Goal: Task Accomplishment & Management: Complete application form

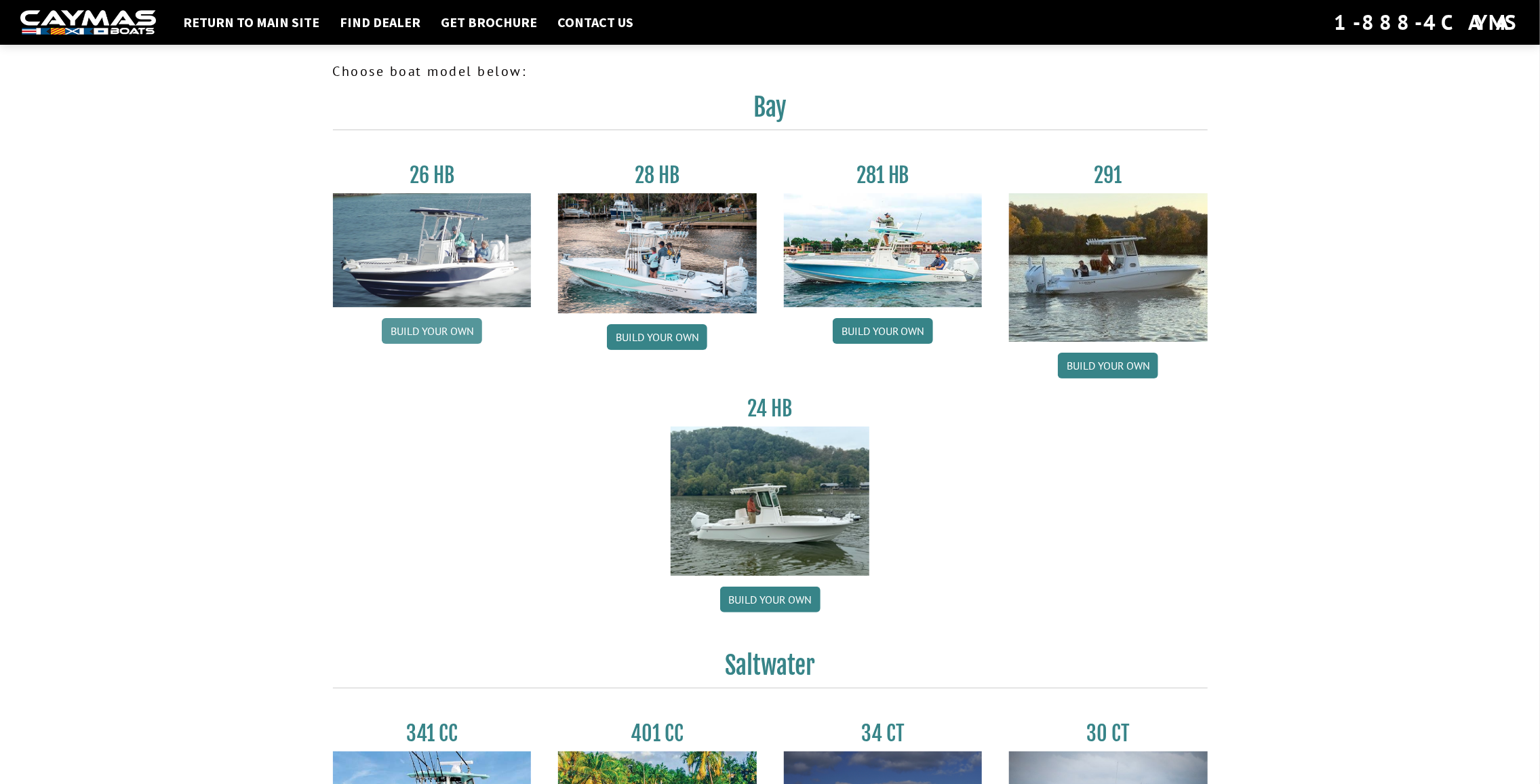
click at [429, 327] on link "Build your own" at bounding box center [431, 331] width 101 height 26
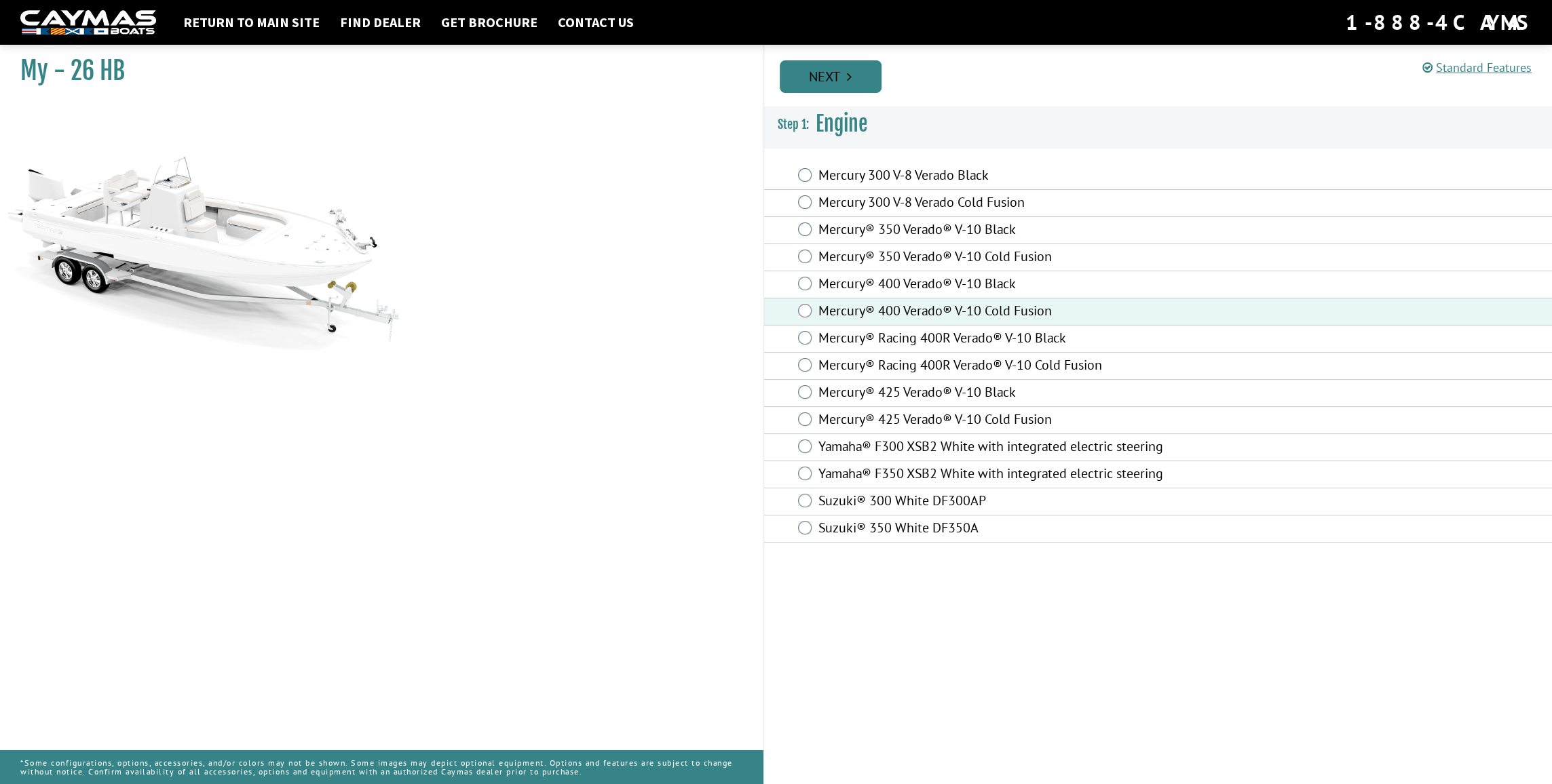
click at [839, 74] on link "Next" at bounding box center [830, 77] width 102 height 32
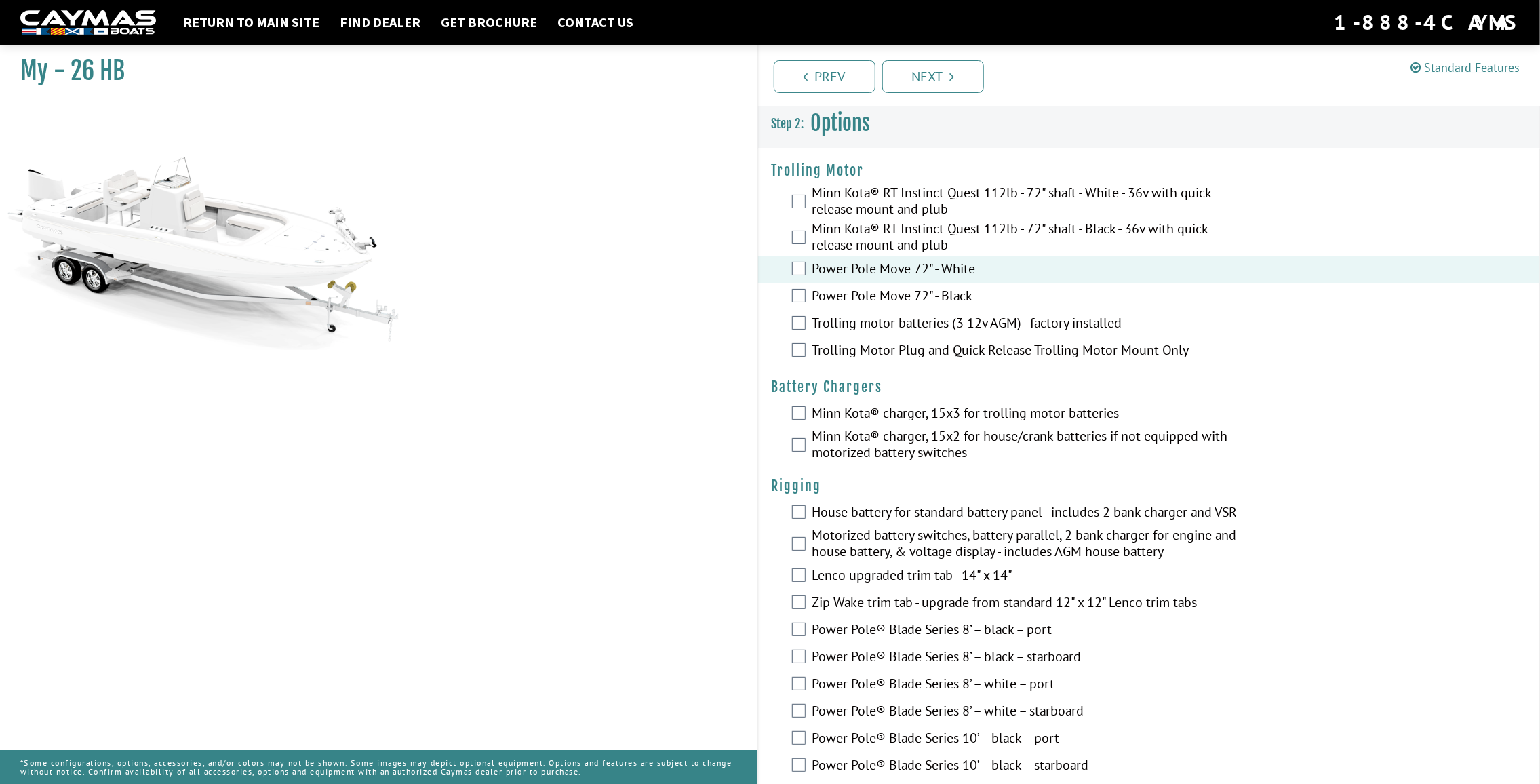
click at [797, 289] on div "Power Pole Move 72" - Black" at bounding box center [1149, 297] width 783 height 27
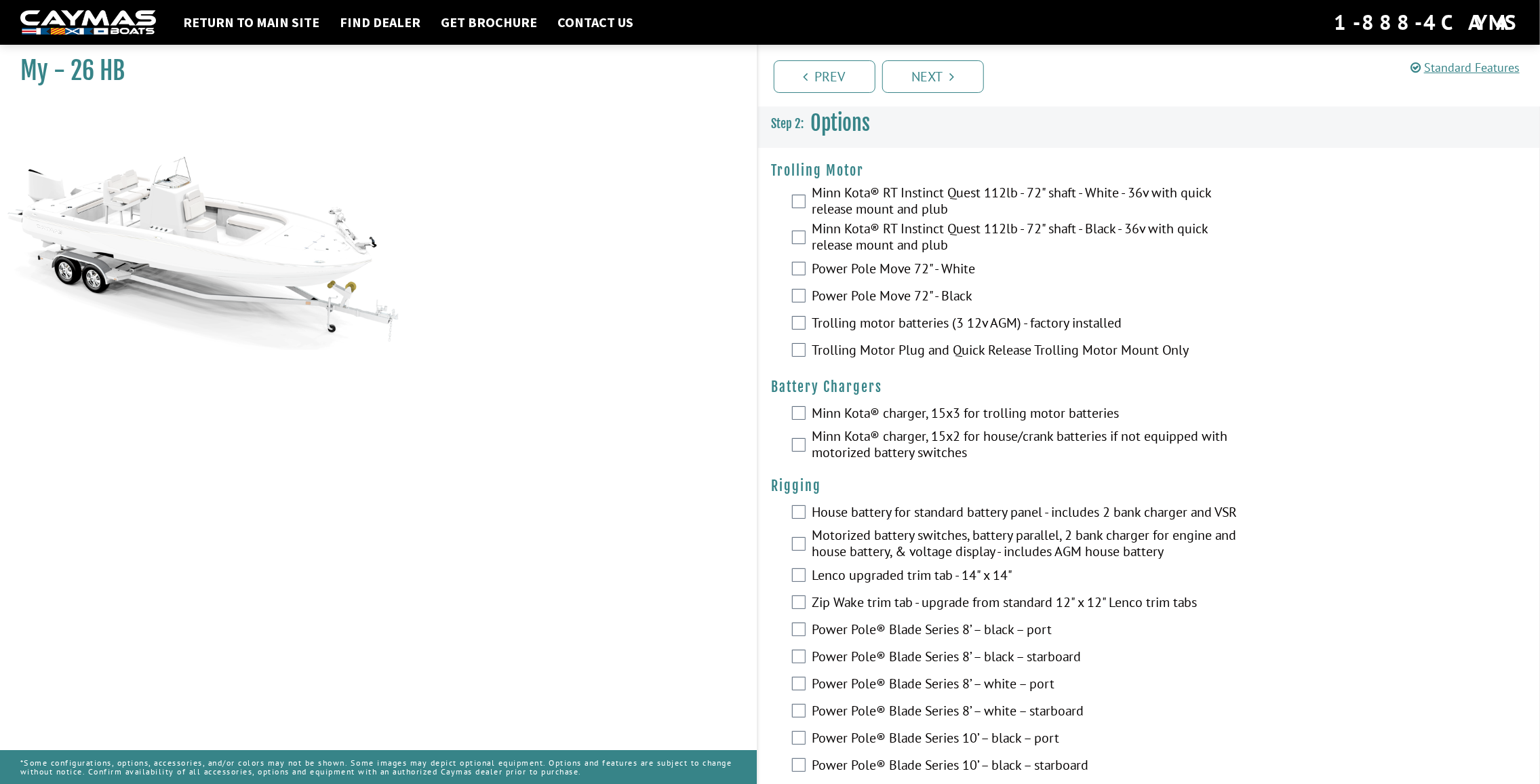
click at [795, 284] on div "Power Pole Move 72" - Black" at bounding box center [1149, 297] width 783 height 27
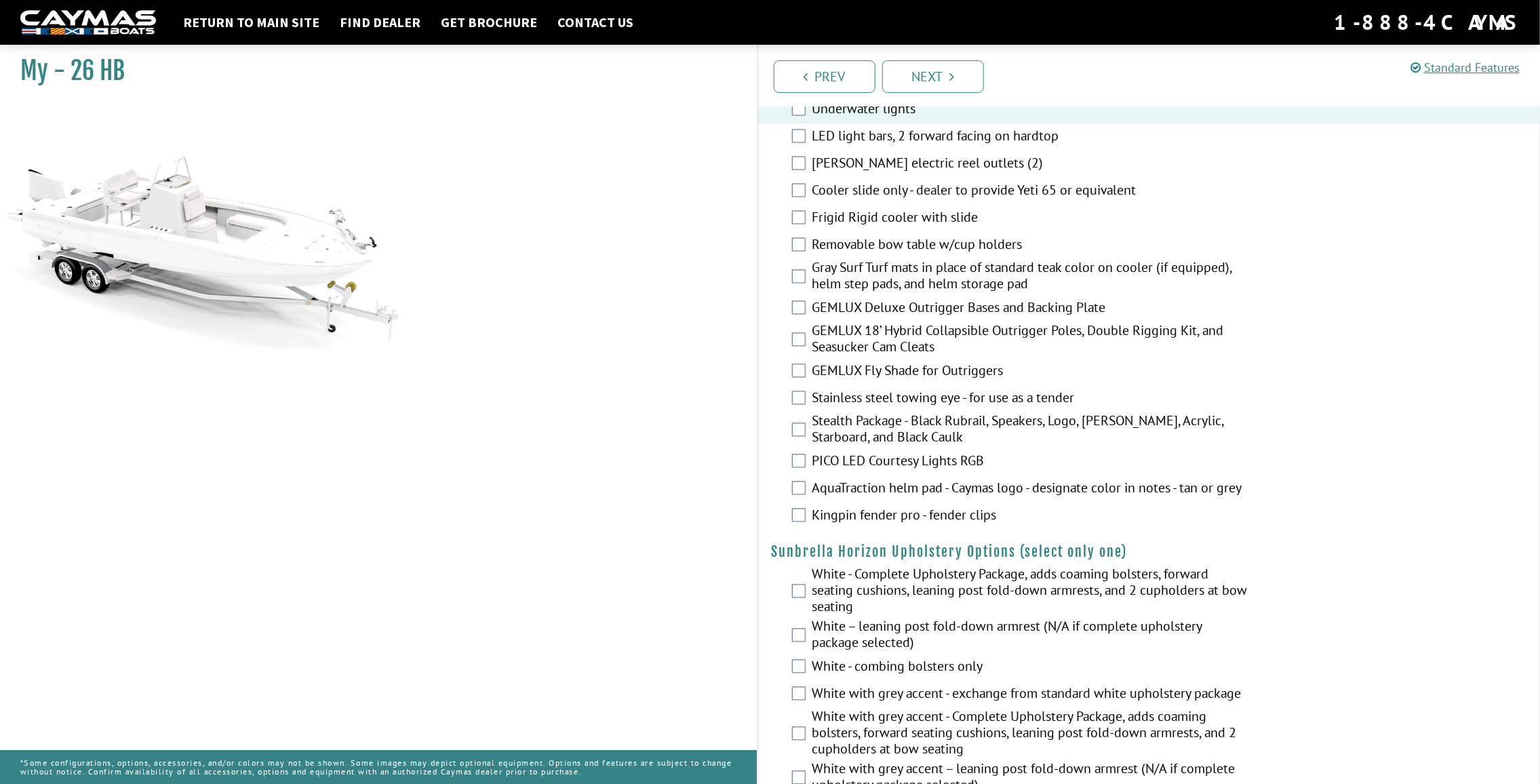
scroll to position [1695, 0]
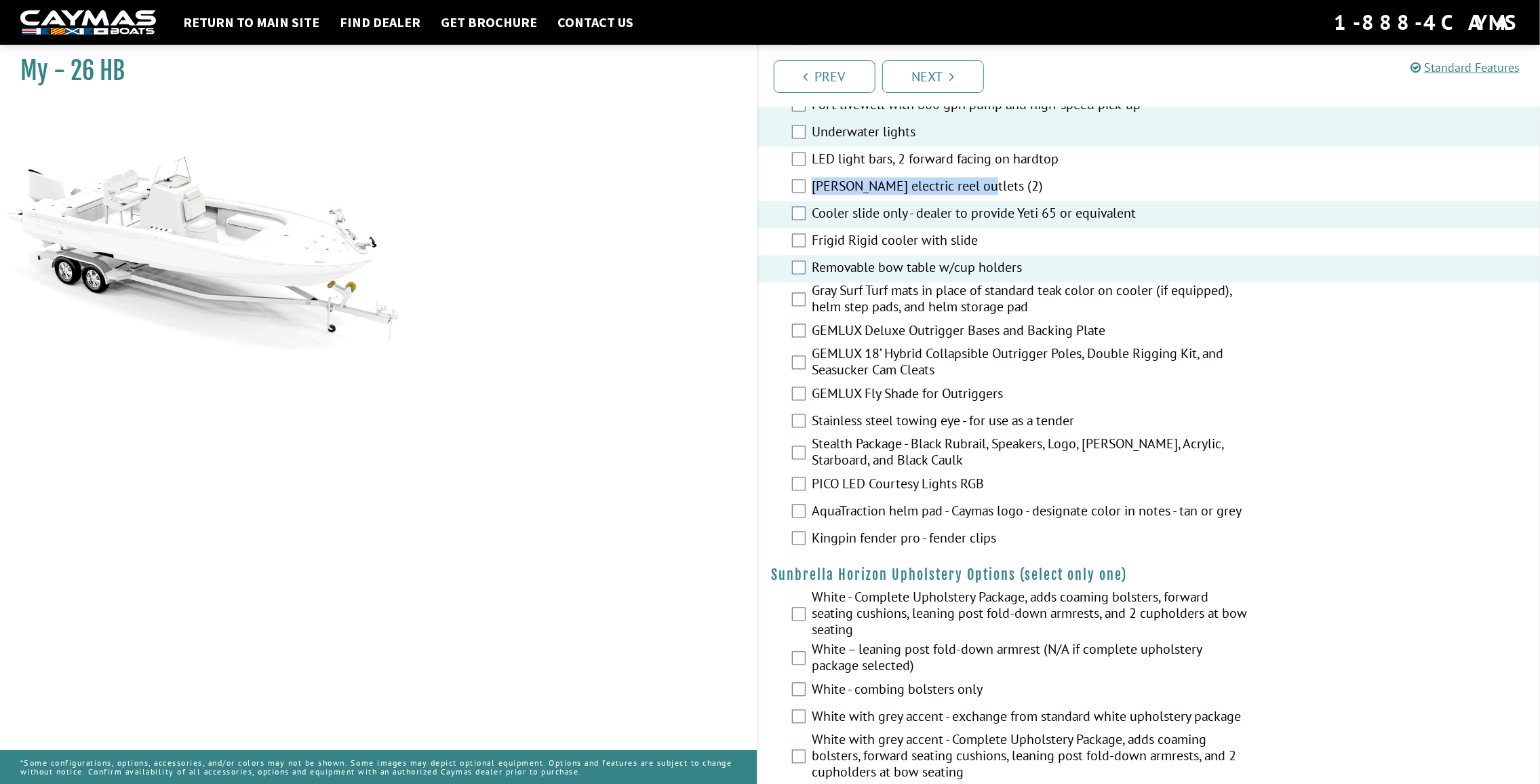
drag, startPoint x: 815, startPoint y: 201, endPoint x: 977, endPoint y: 199, distance: 162.0
click at [977, 198] on label "[PERSON_NAME] electric reel outlets (2)" at bounding box center [1030, 188] width 437 height 20
copy label "[PERSON_NAME] electric reel outlets"
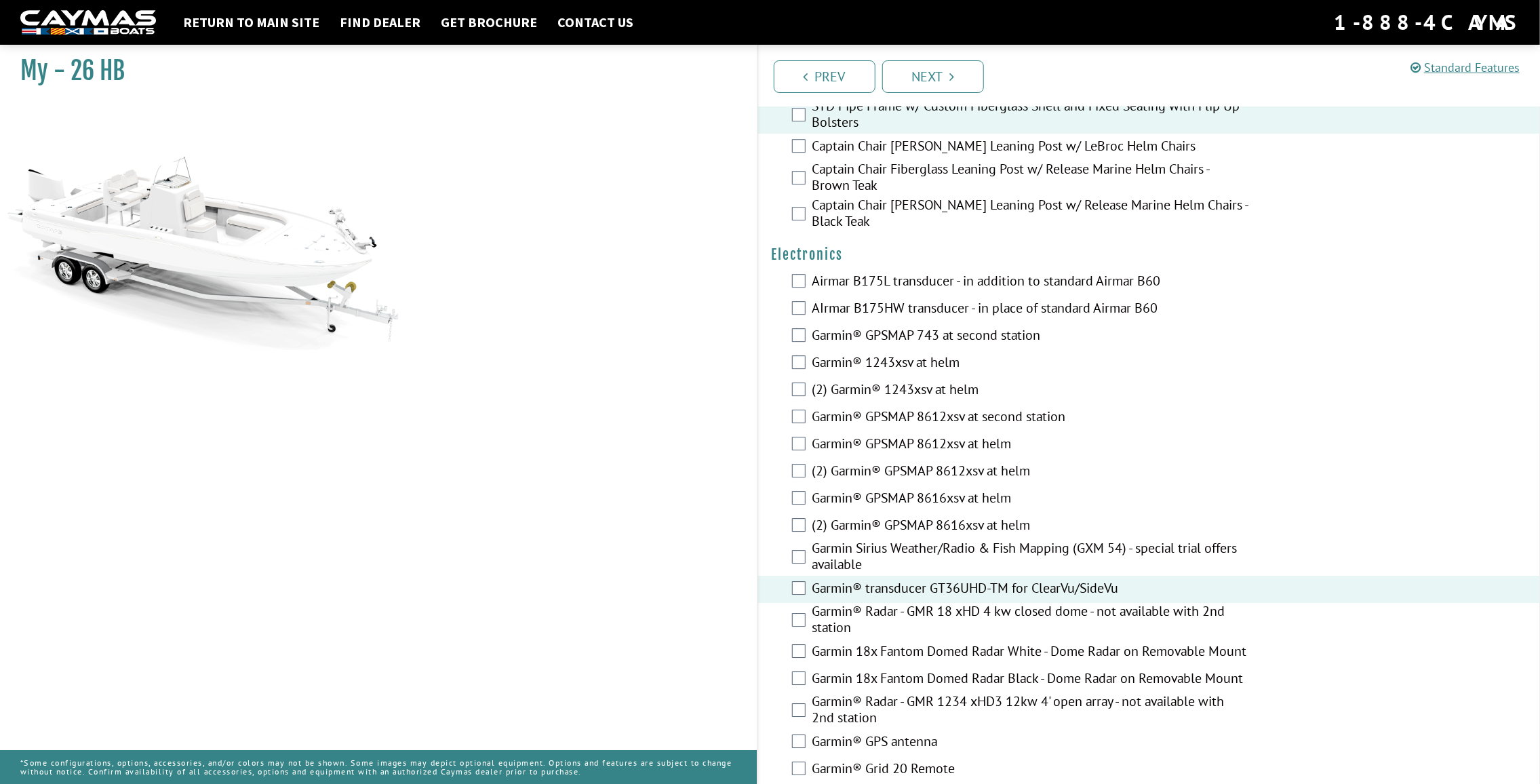
scroll to position [2717, 0]
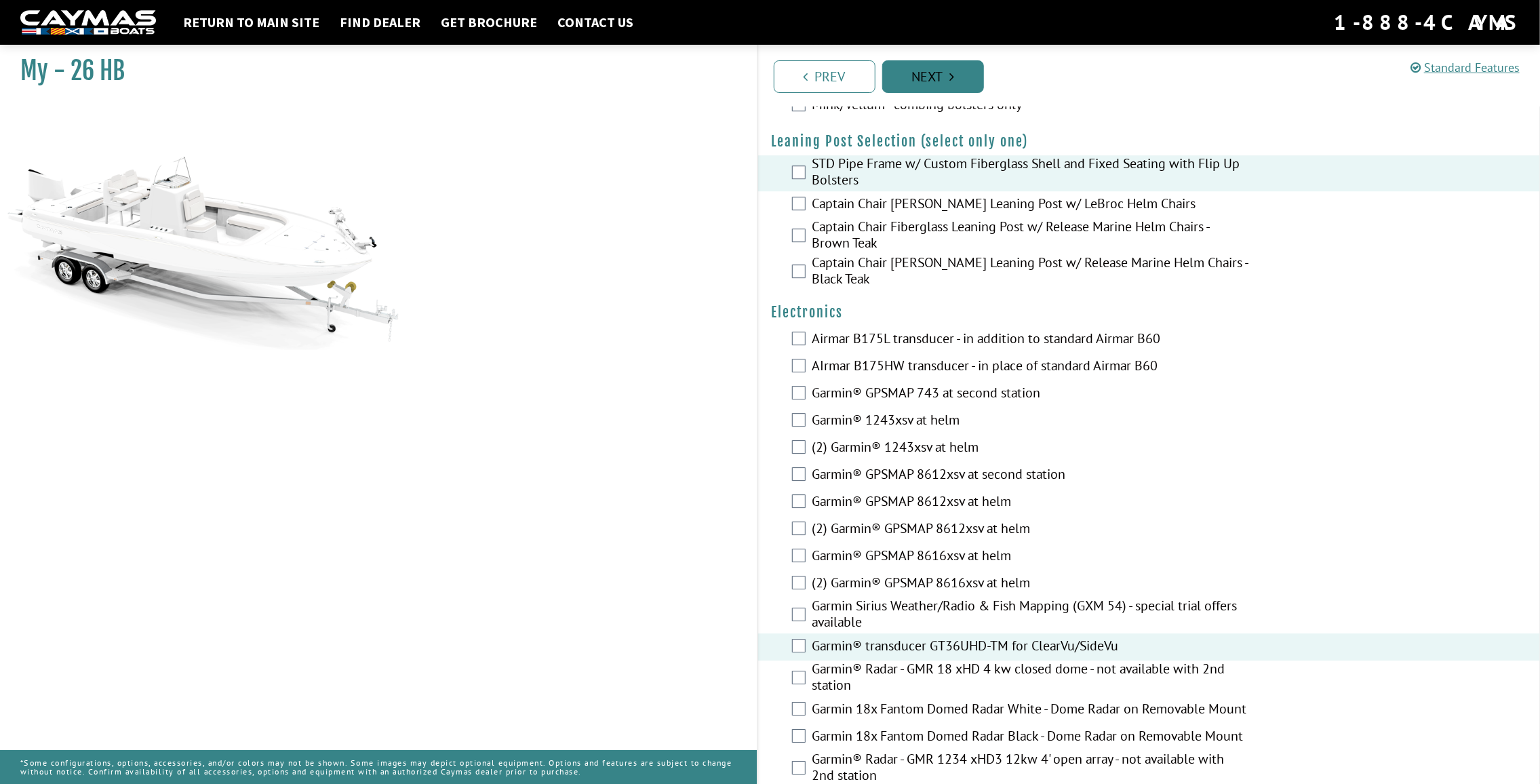
click at [934, 82] on link "Next" at bounding box center [933, 77] width 102 height 32
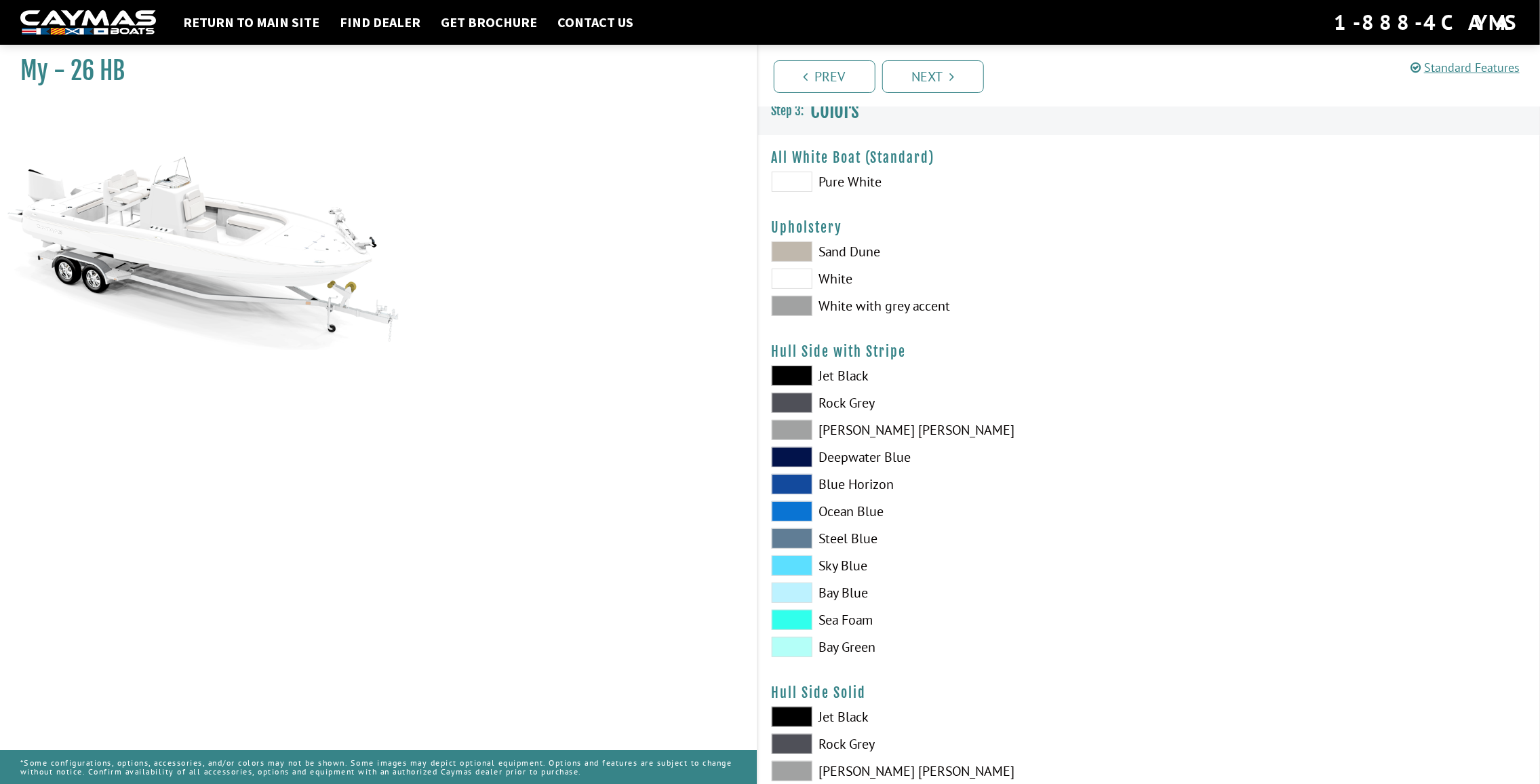
scroll to position [0, 0]
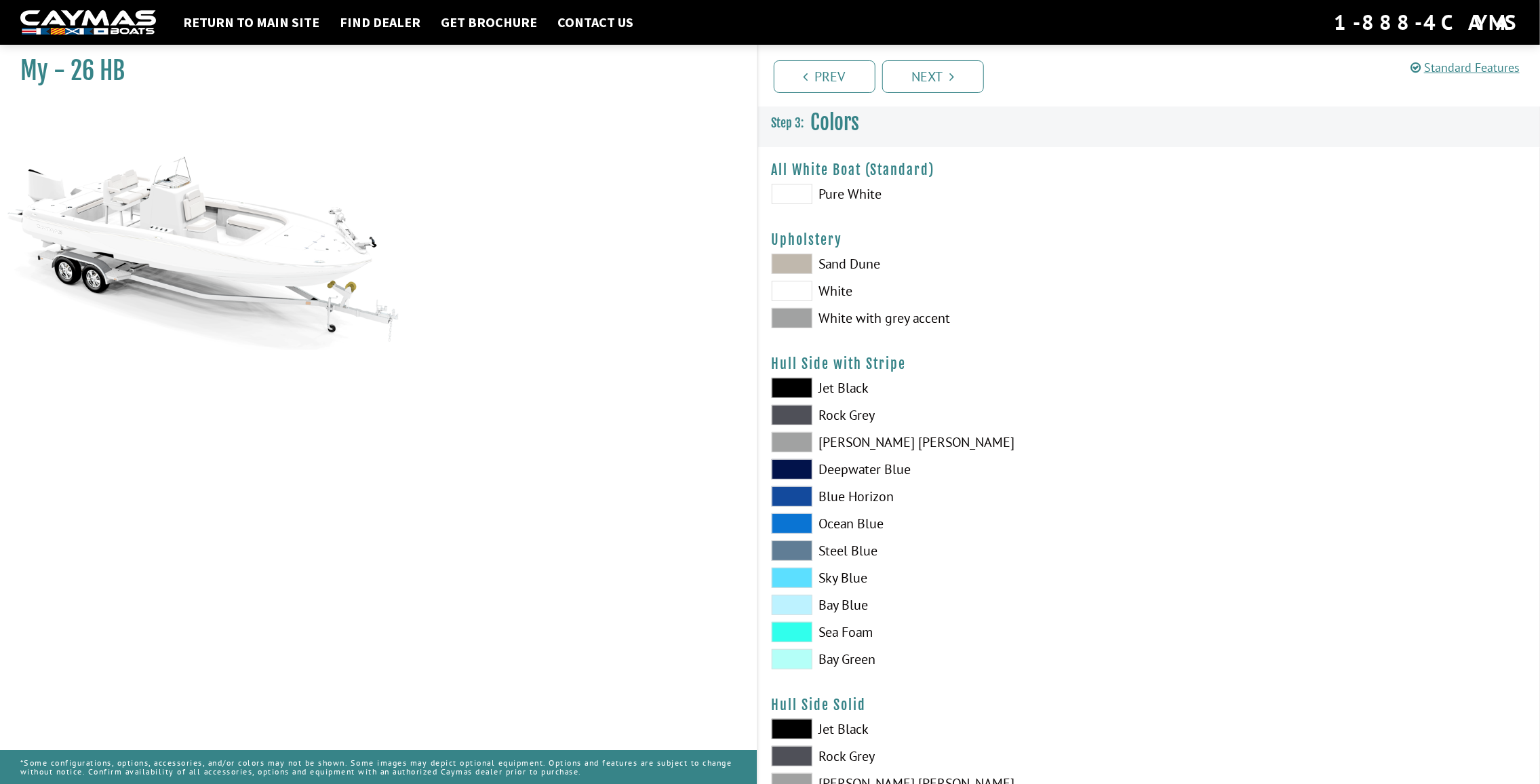
click at [793, 495] on span at bounding box center [793, 496] width 41 height 20
click at [793, 473] on span at bounding box center [793, 469] width 41 height 20
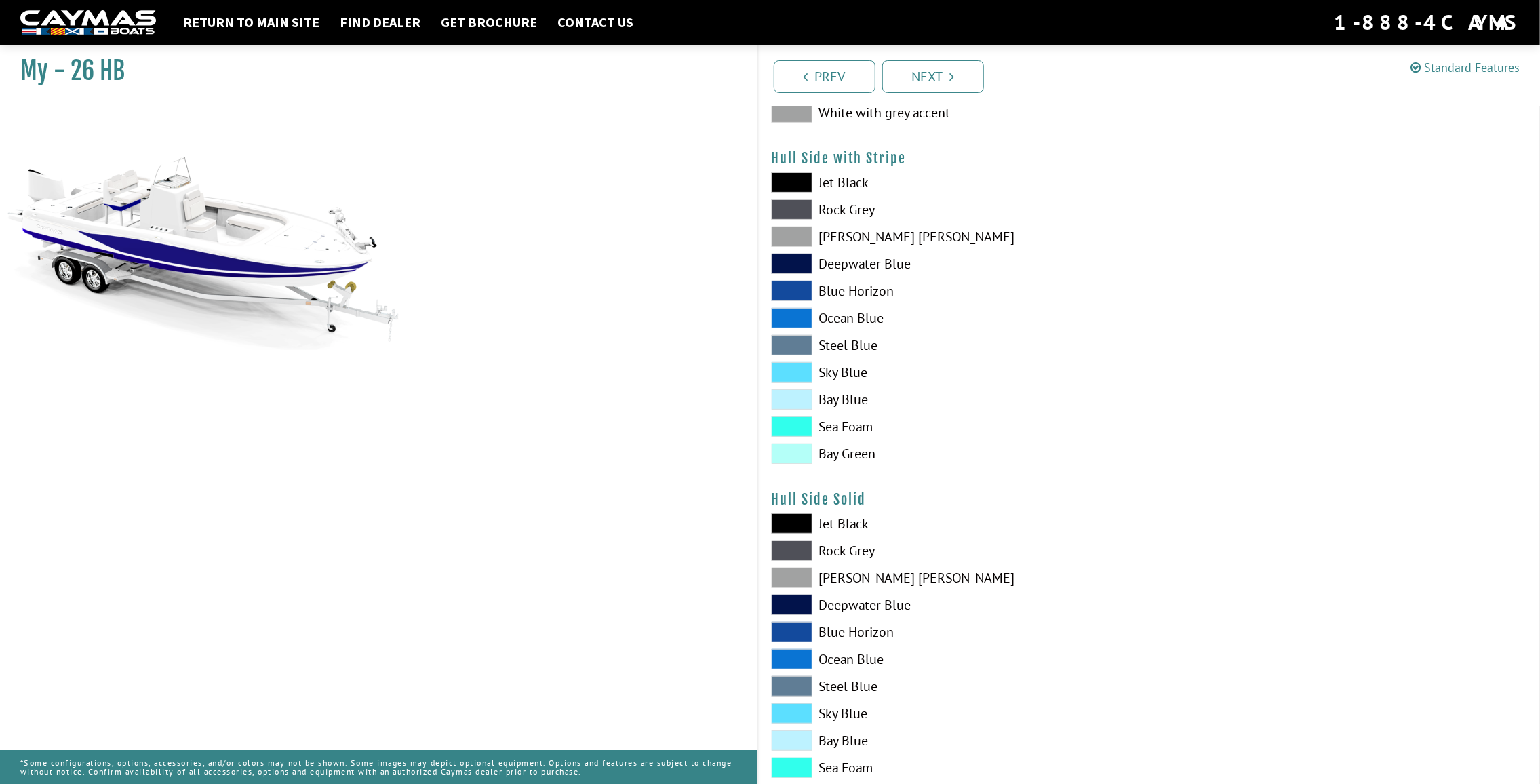
scroll to position [339, 0]
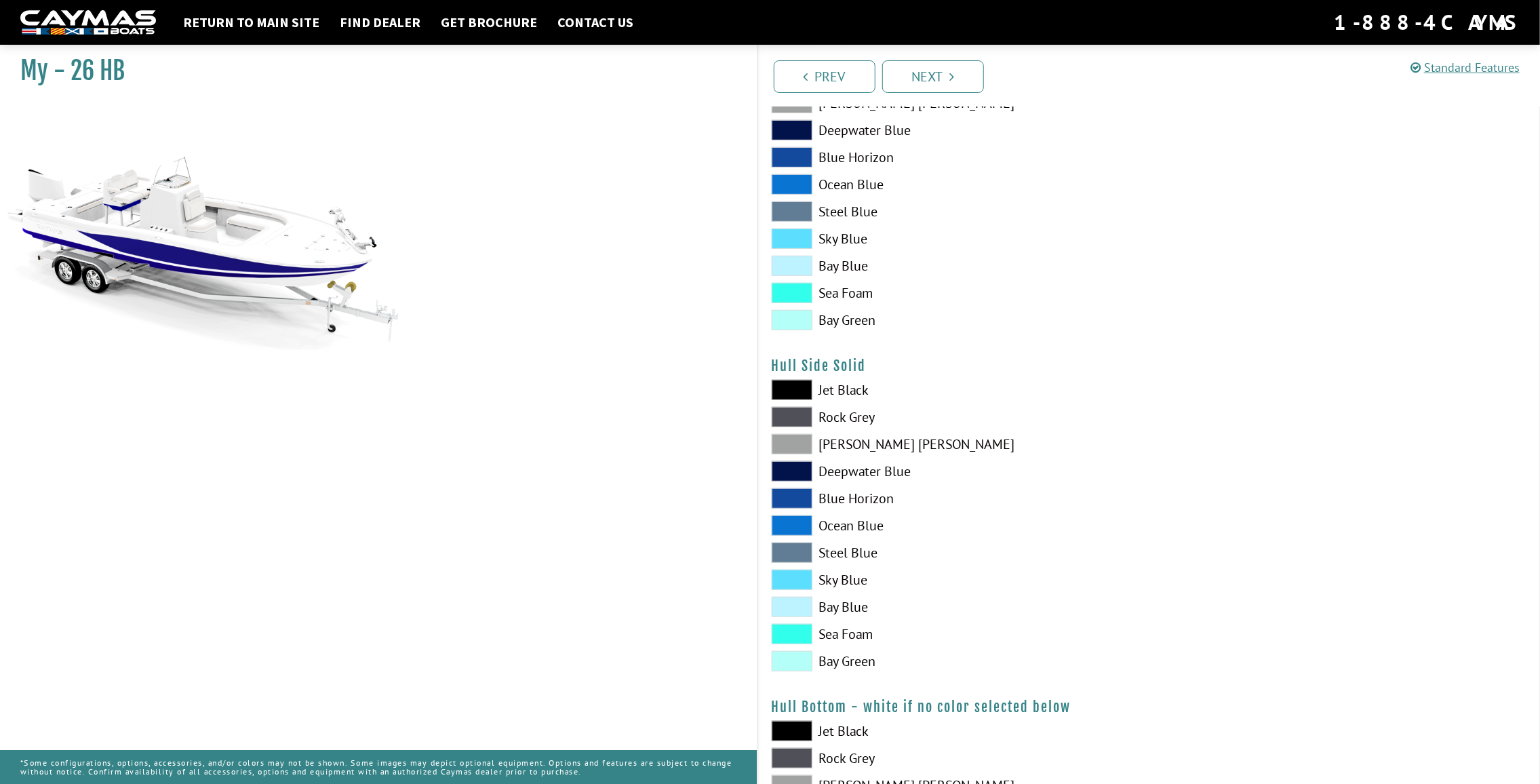
click at [800, 476] on span at bounding box center [793, 471] width 41 height 20
click at [800, 473] on span at bounding box center [793, 471] width 41 height 20
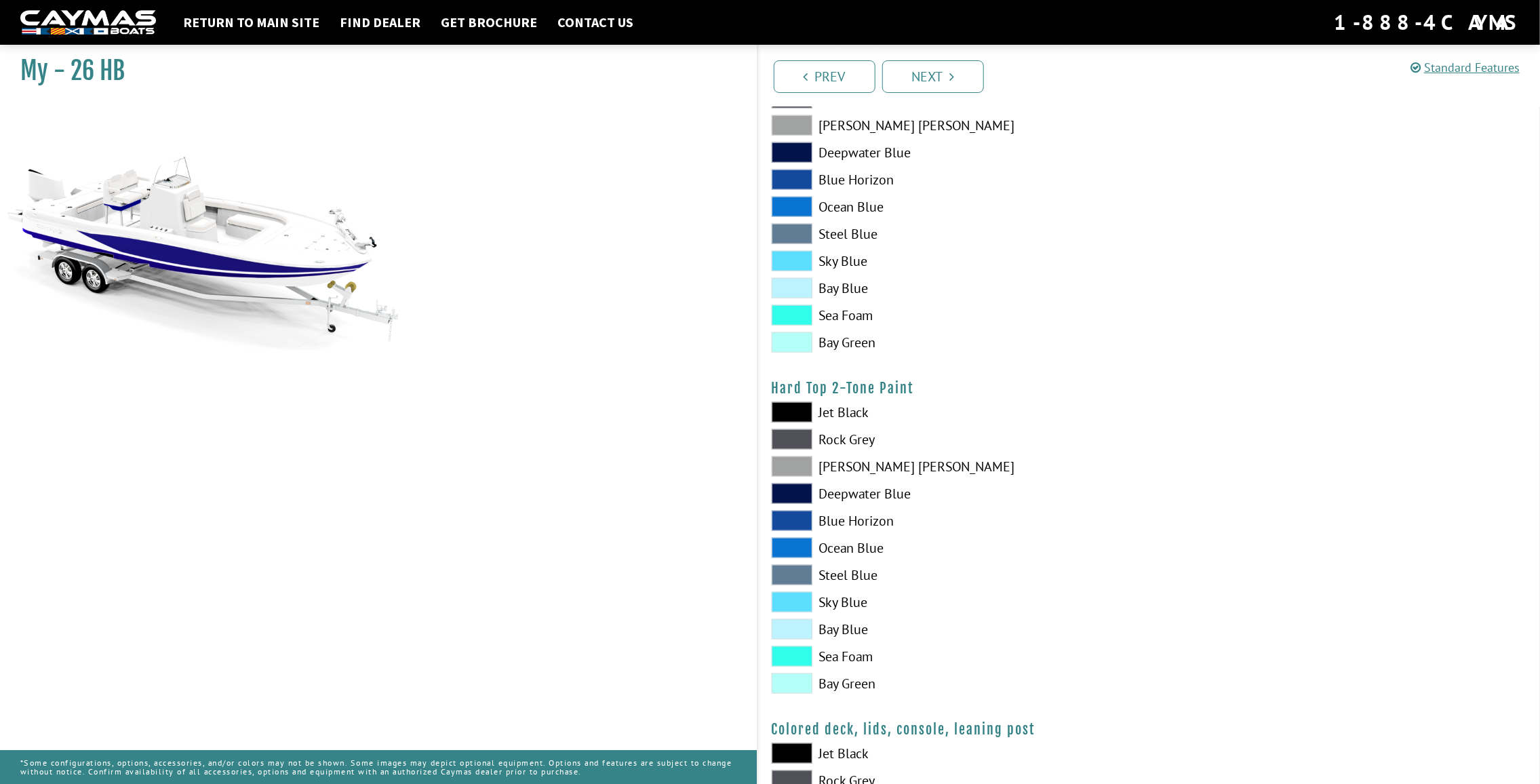
scroll to position [1017, 0]
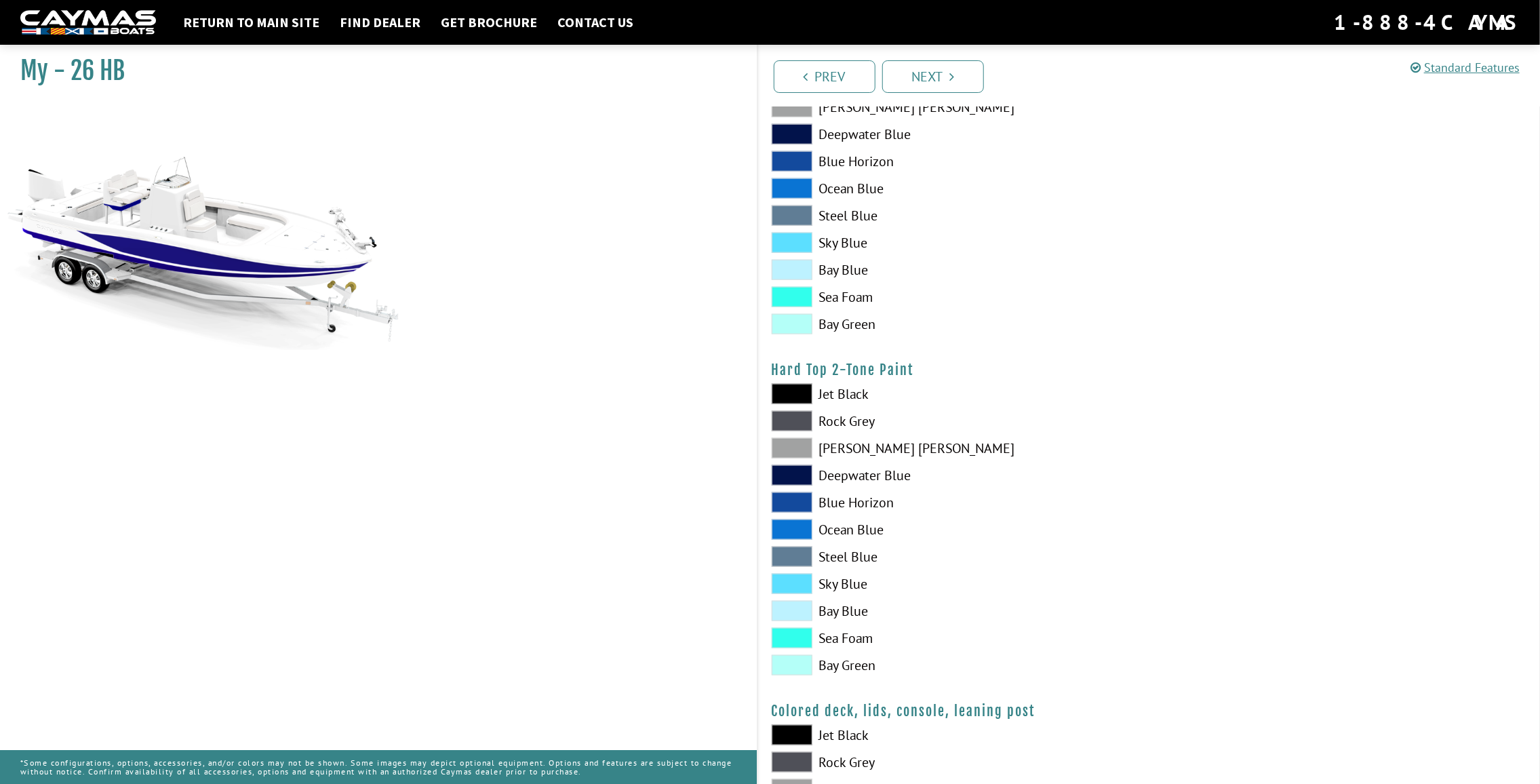
click at [794, 474] on span at bounding box center [793, 475] width 41 height 20
click at [781, 398] on span at bounding box center [793, 393] width 41 height 20
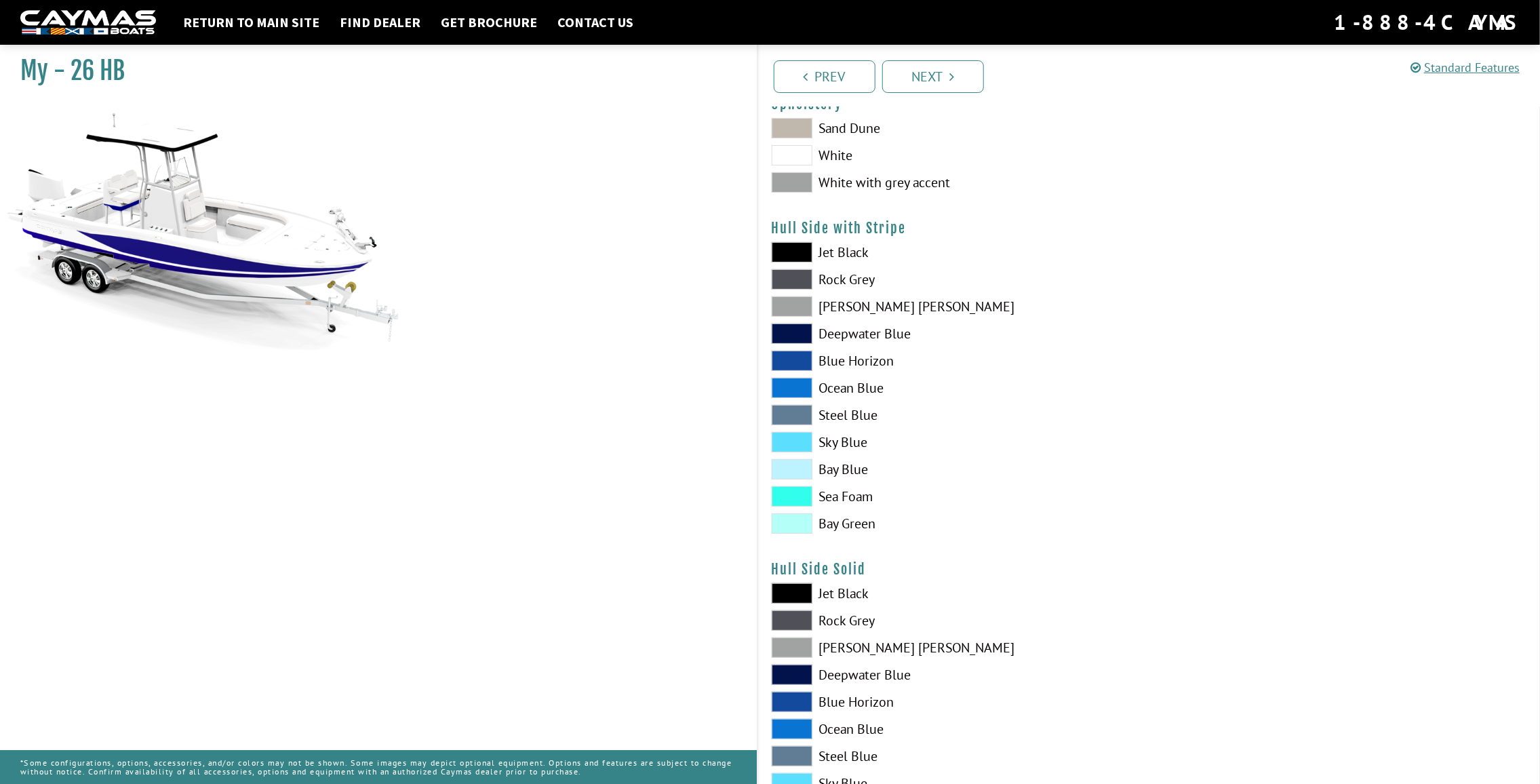
scroll to position [0, 0]
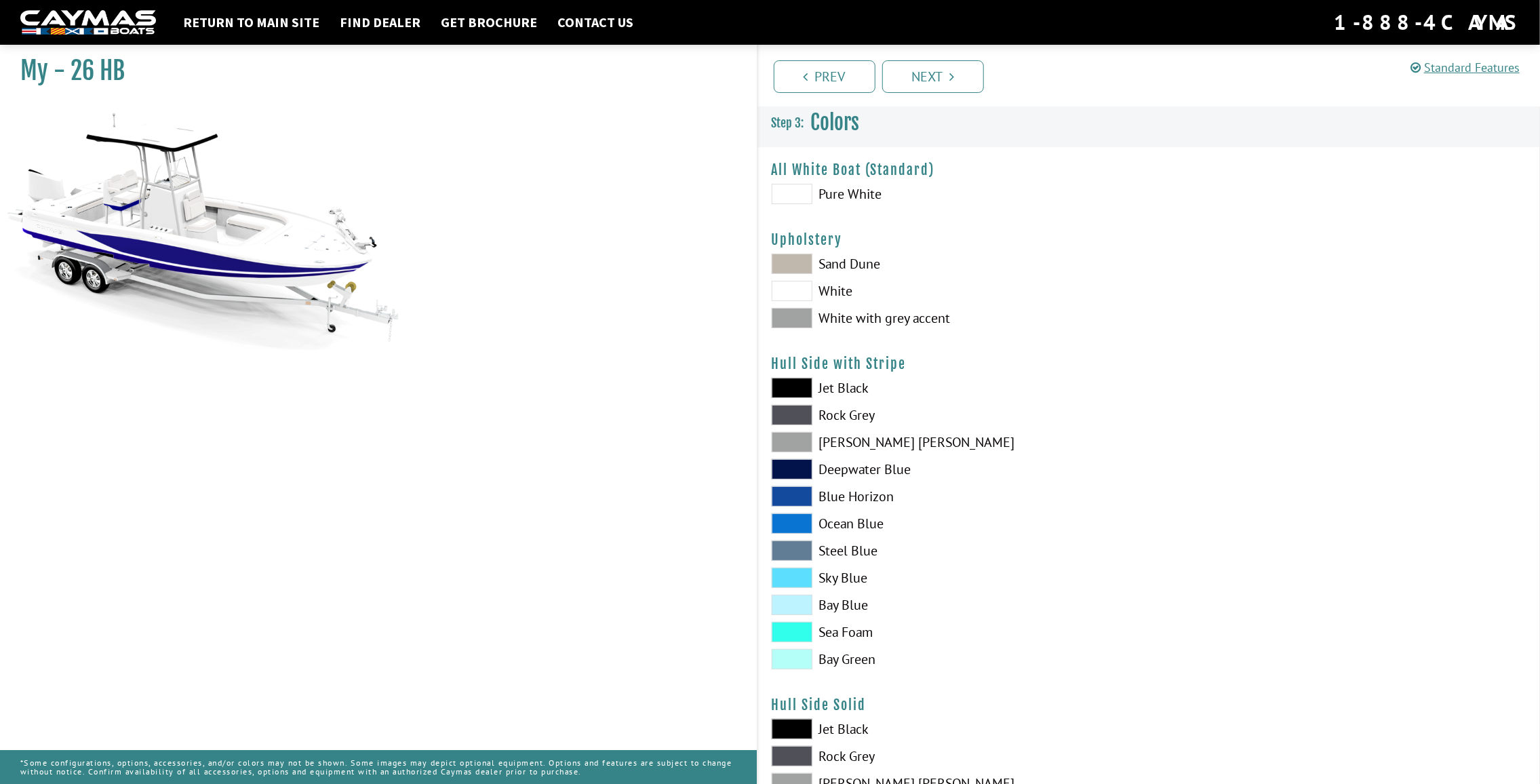
click at [794, 201] on span at bounding box center [793, 194] width 41 height 20
click at [794, 289] on span at bounding box center [793, 291] width 41 height 20
click at [790, 474] on span at bounding box center [793, 469] width 41 height 20
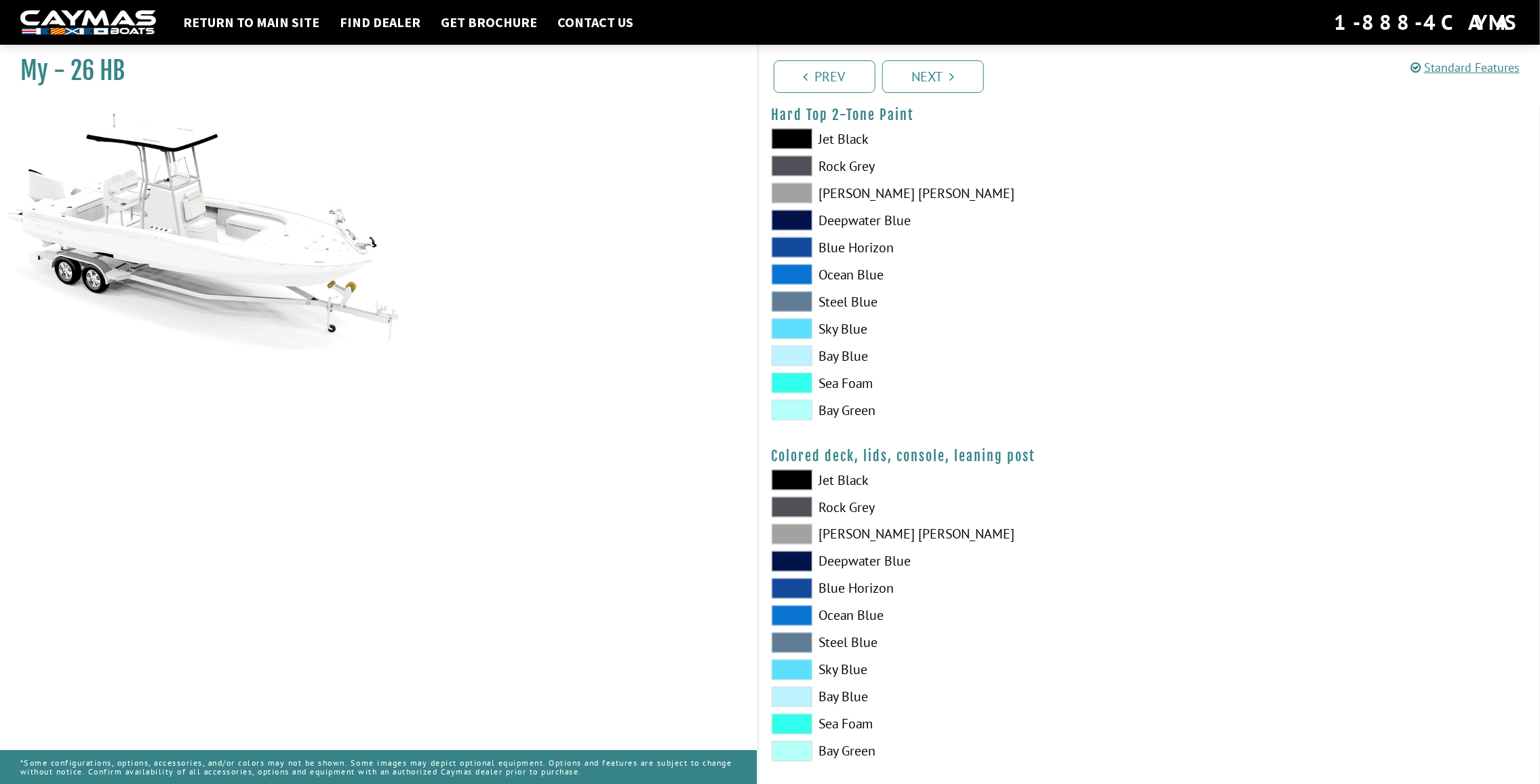
scroll to position [1294, 0]
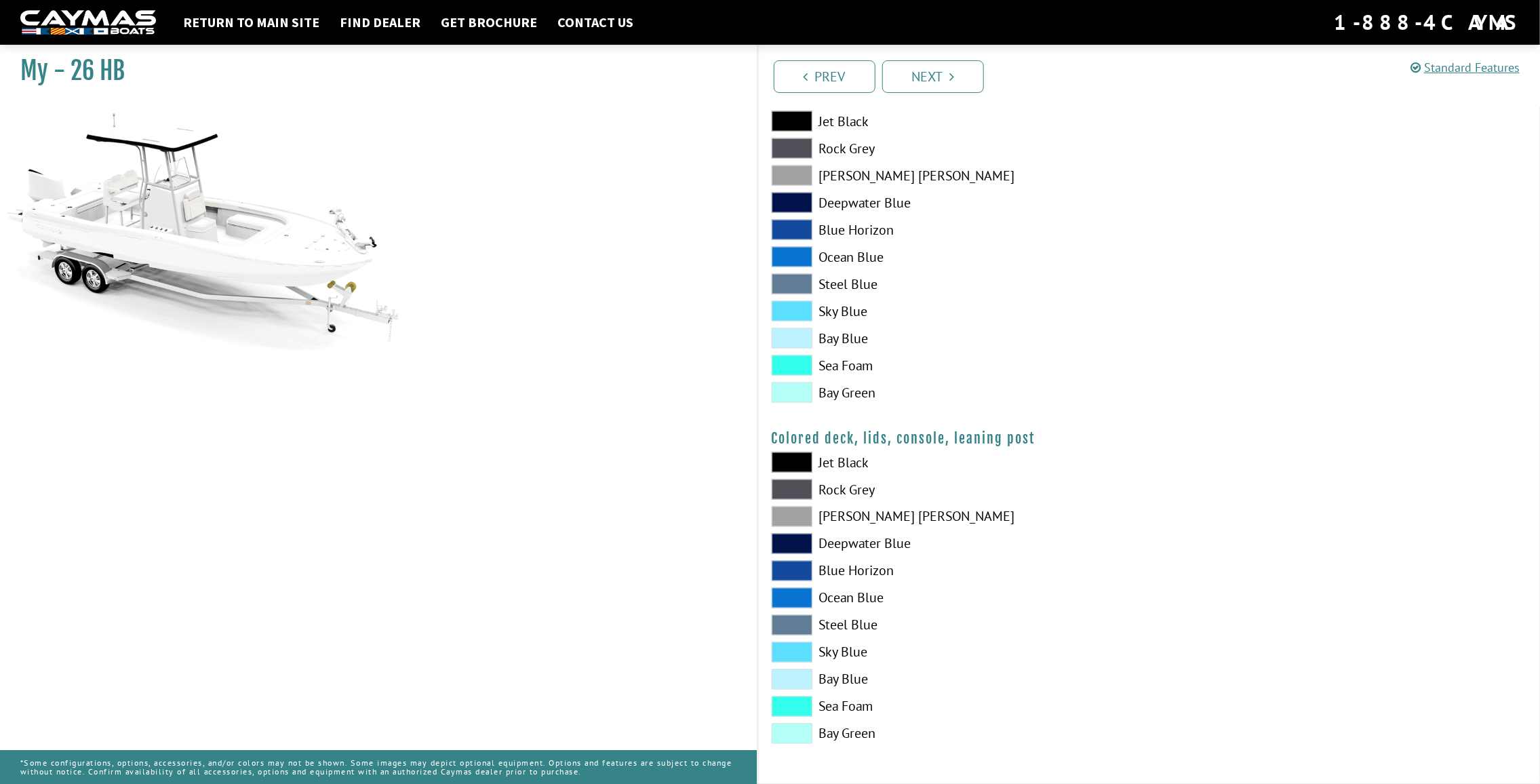
click at [793, 516] on span at bounding box center [793, 517] width 41 height 20
click at [794, 487] on span at bounding box center [793, 489] width 41 height 20
click at [793, 487] on span at bounding box center [793, 489] width 41 height 20
click at [933, 70] on link "Next" at bounding box center [933, 77] width 102 height 32
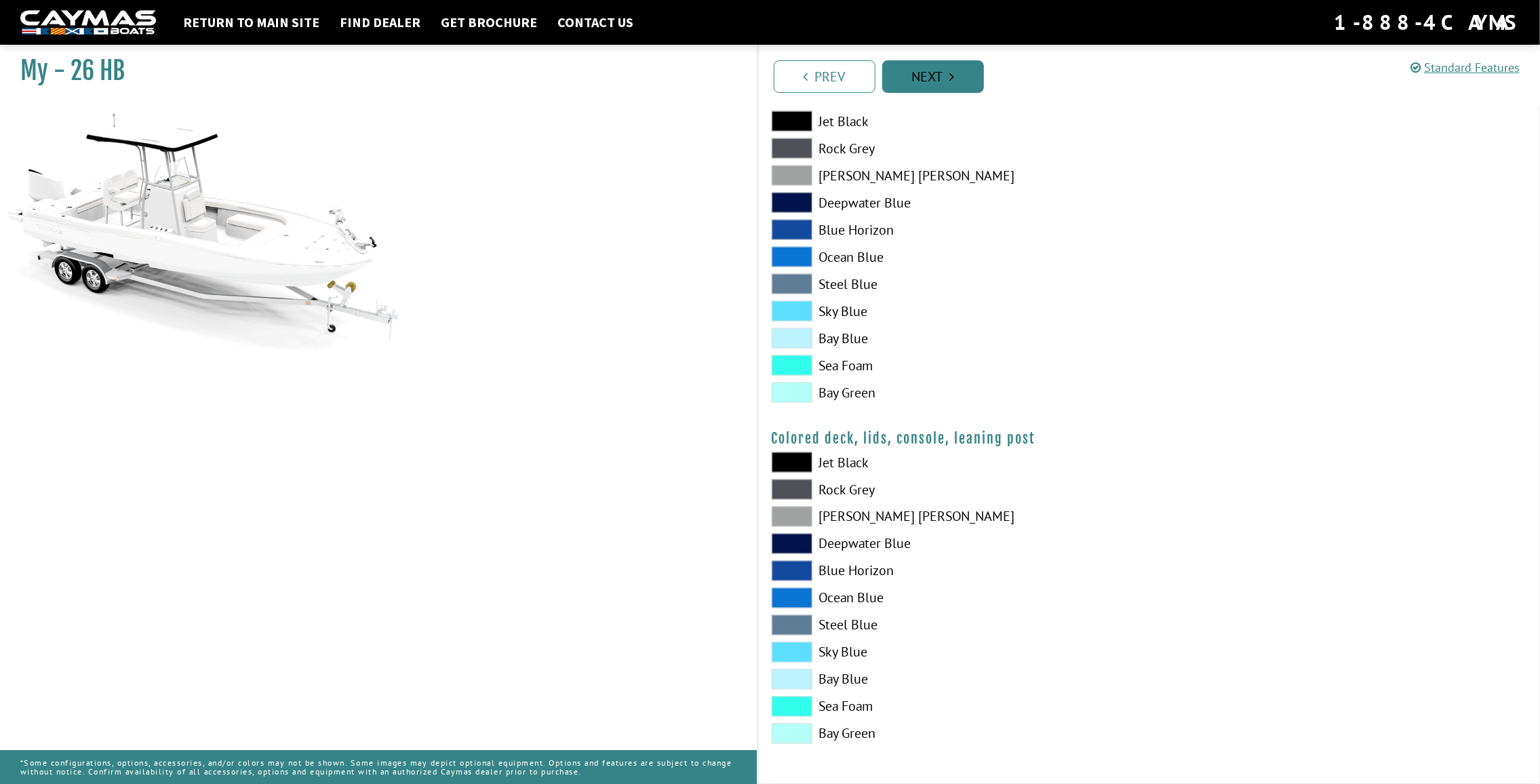
scroll to position [0, 0]
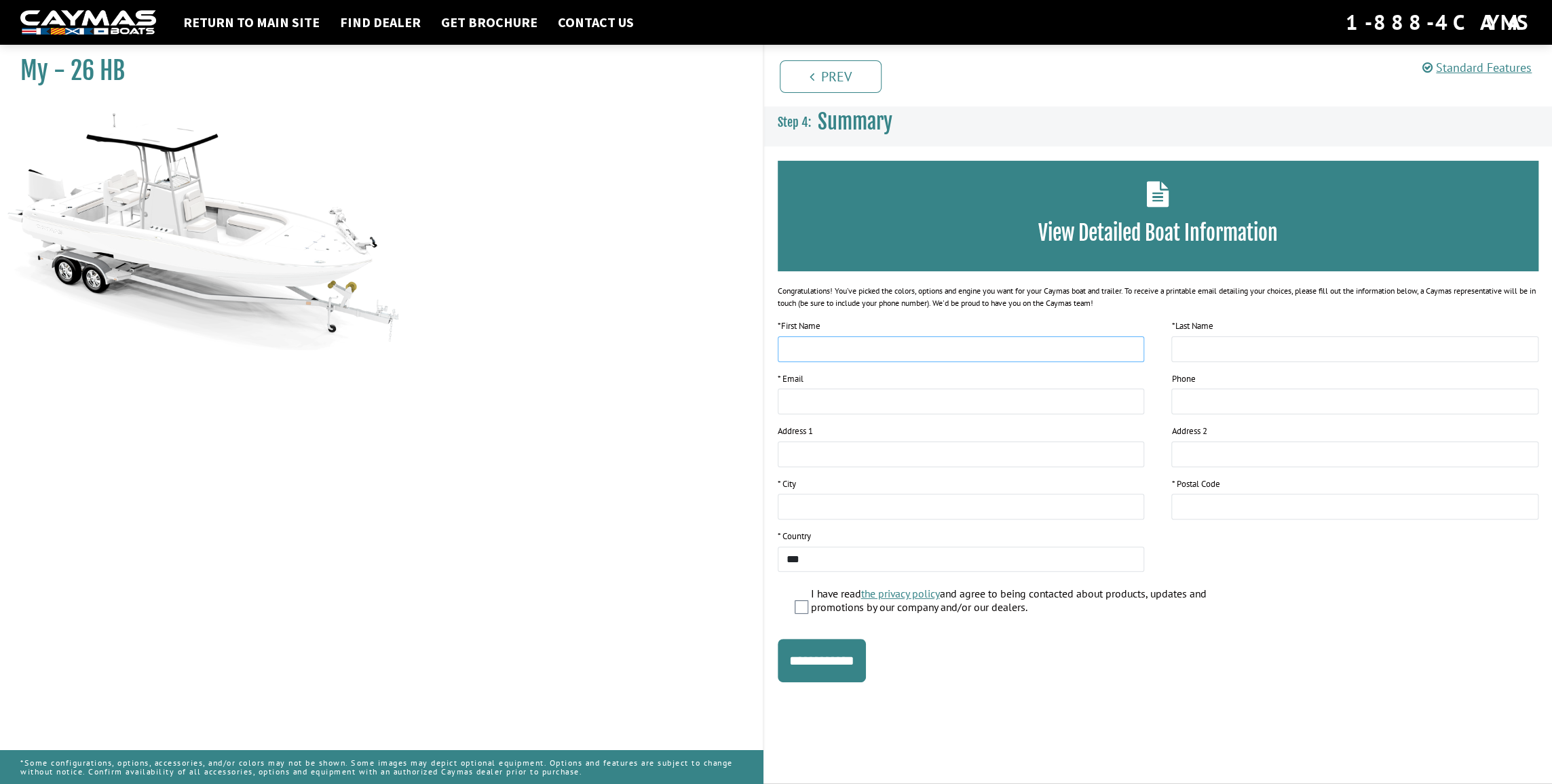
click at [877, 348] on input "text" at bounding box center [960, 349] width 367 height 26
type input "***"
type input "********"
type input "**********"
click at [872, 516] on input "text" at bounding box center [960, 506] width 367 height 26
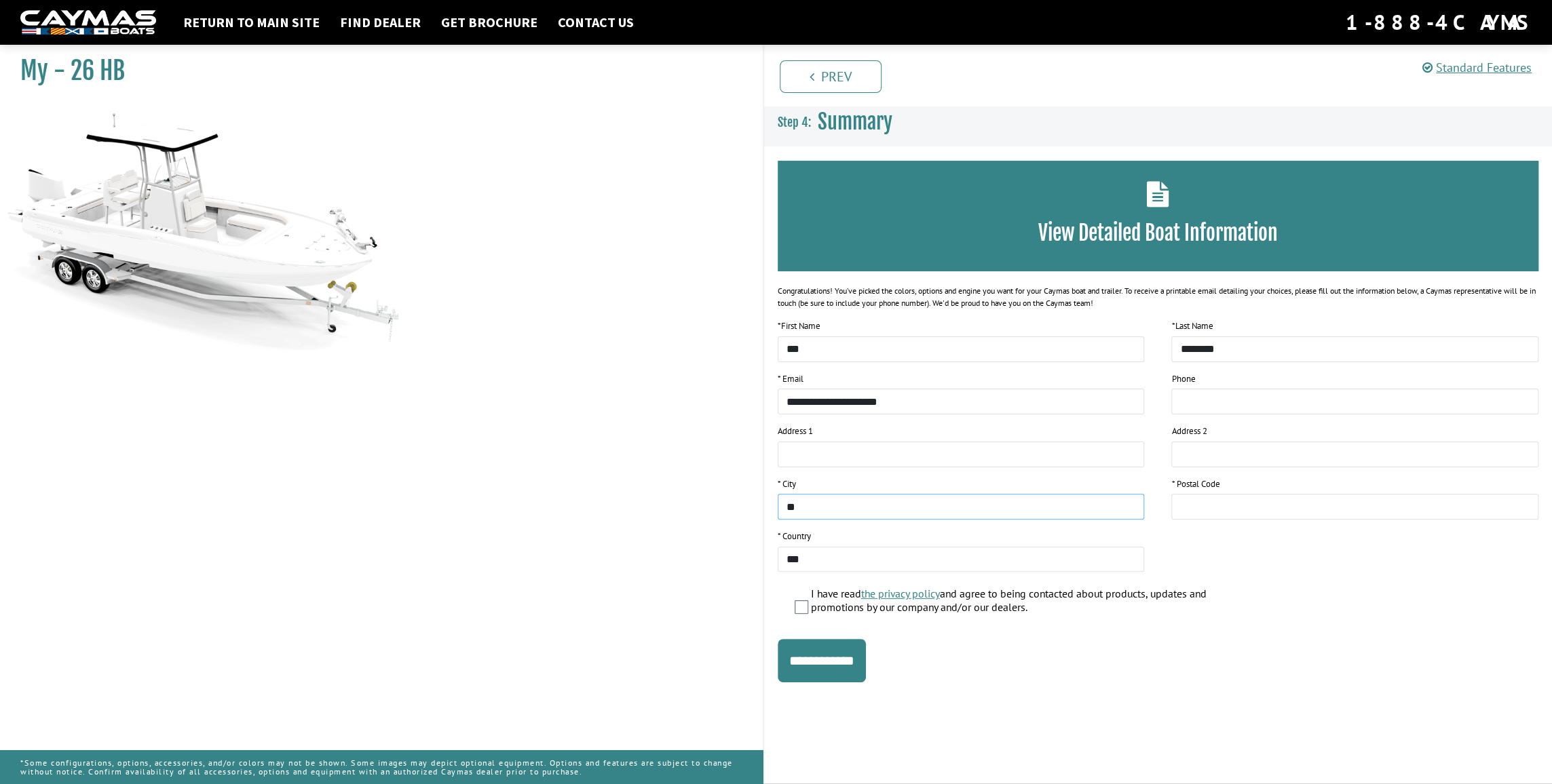
type input "*"
type input "**********"
click at [1220, 512] on input "text" at bounding box center [1354, 506] width 367 height 26
type input "*****"
click at [796, 596] on div "I have read the privacy policy and agree to being contacted about products, upd…" at bounding box center [1166, 601] width 744 height 29
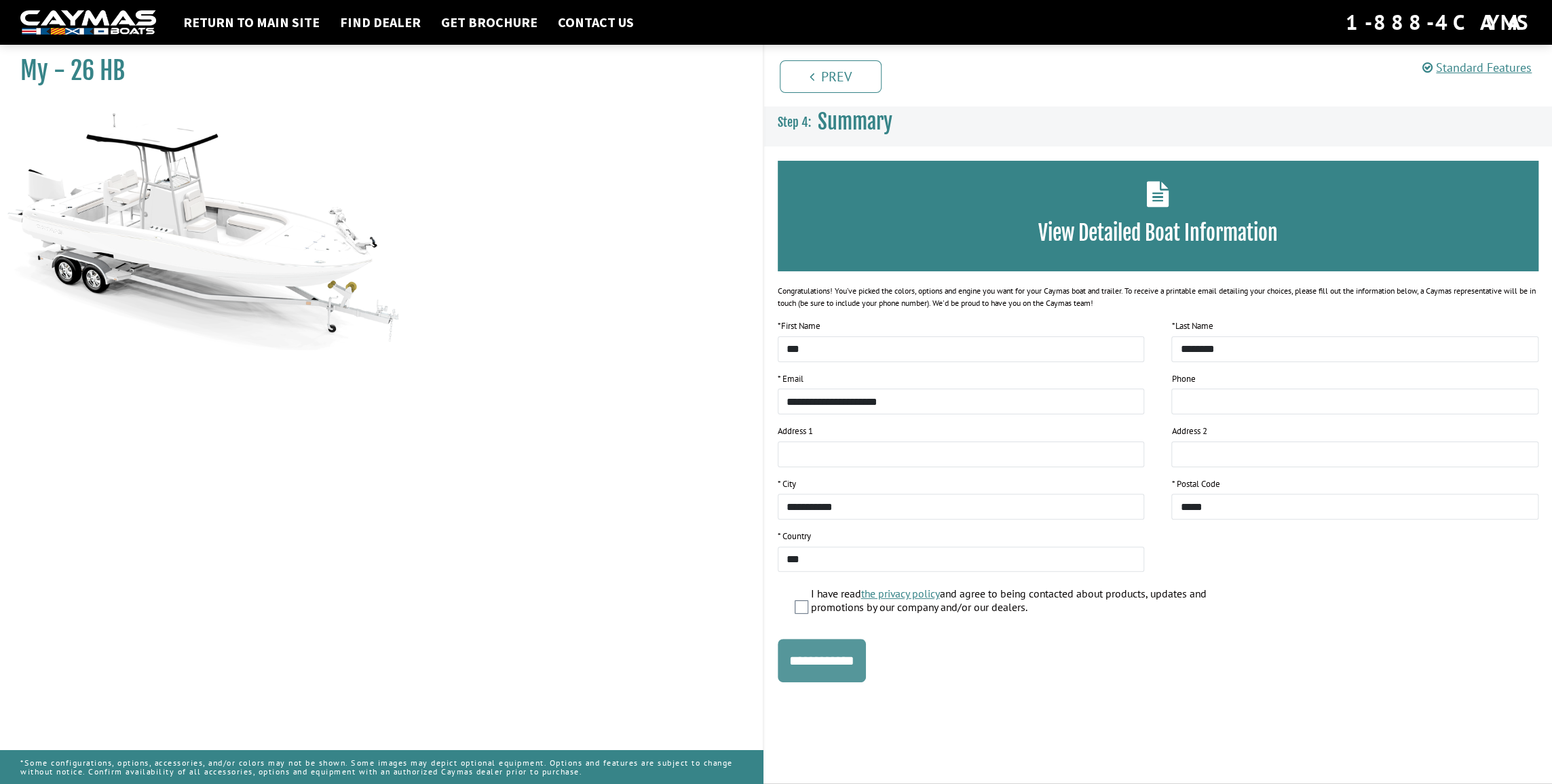
click at [843, 665] on input "**********" at bounding box center [821, 661] width 88 height 44
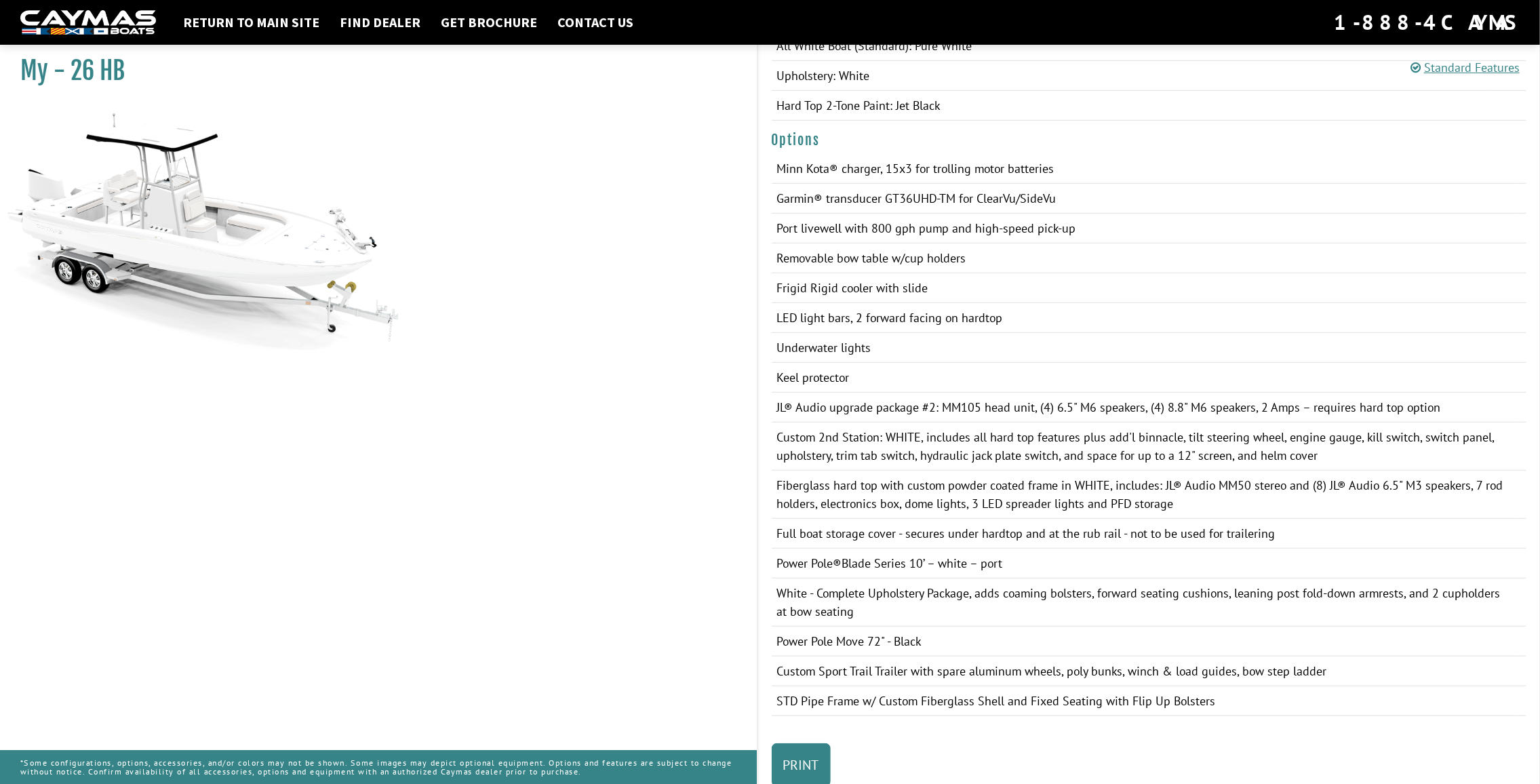
scroll to position [524, 0]
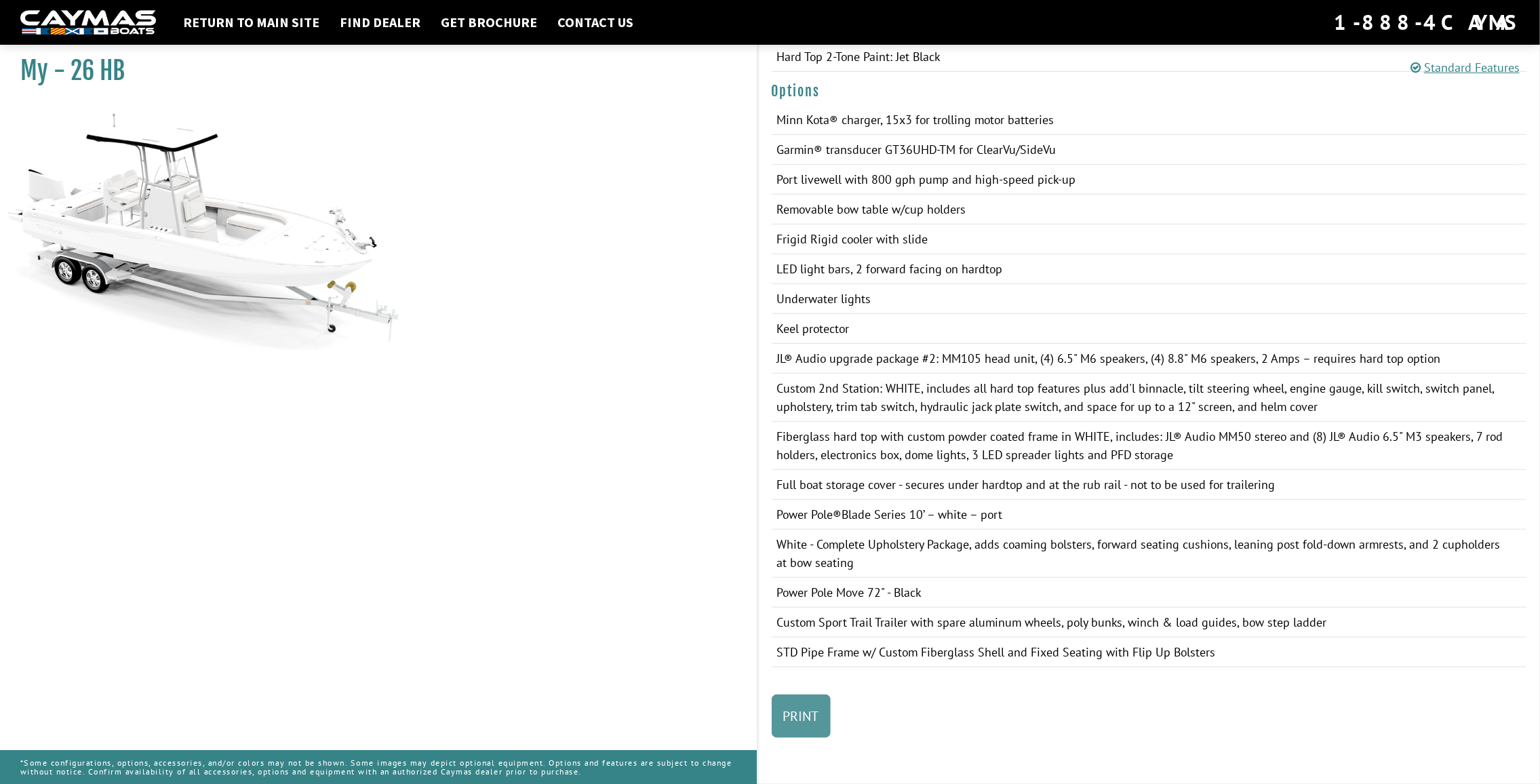
click at [810, 719] on link "Print" at bounding box center [802, 716] width 59 height 44
